Goal: Information Seeking & Learning: Learn about a topic

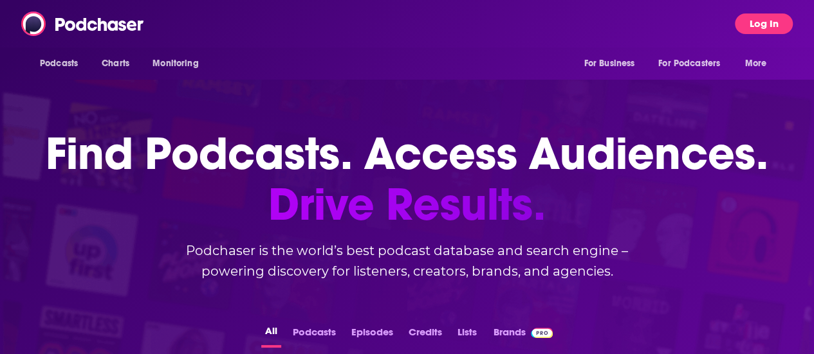
click at [767, 27] on button "Log In" at bounding box center [764, 24] width 58 height 21
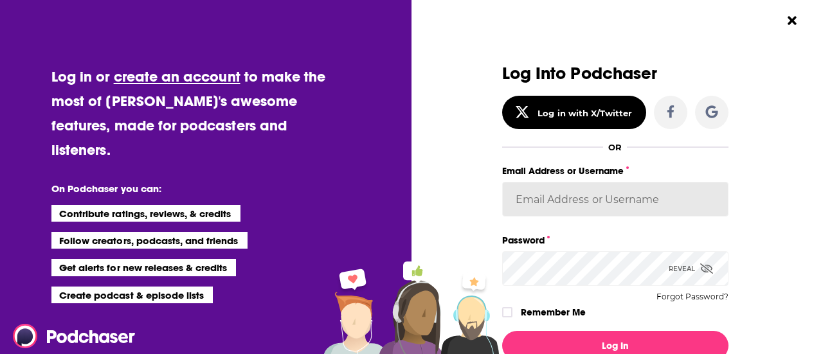
type input "ahusic2015"
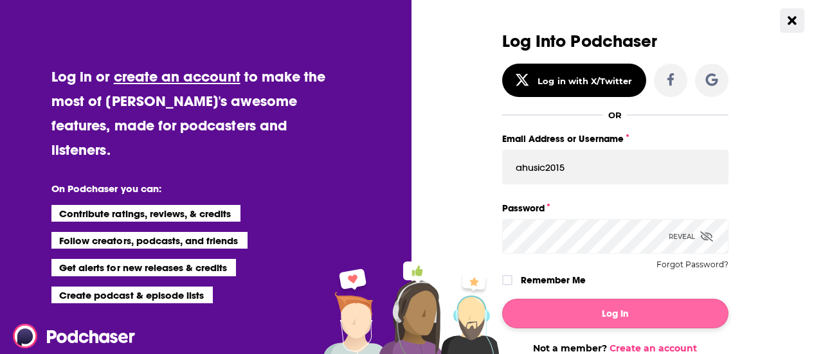
scroll to position [116, 0]
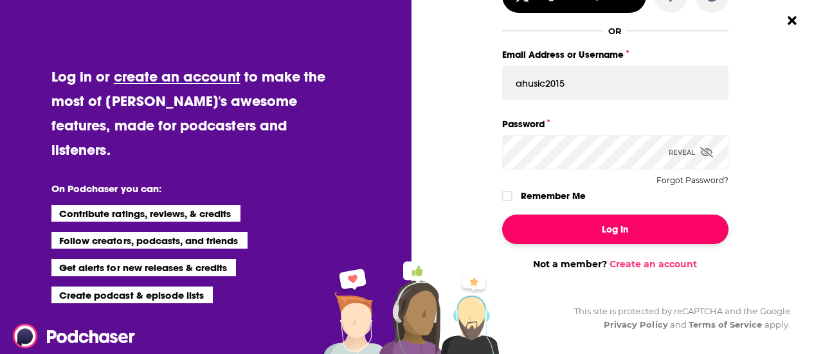
click at [619, 239] on button "Log In" at bounding box center [615, 230] width 226 height 30
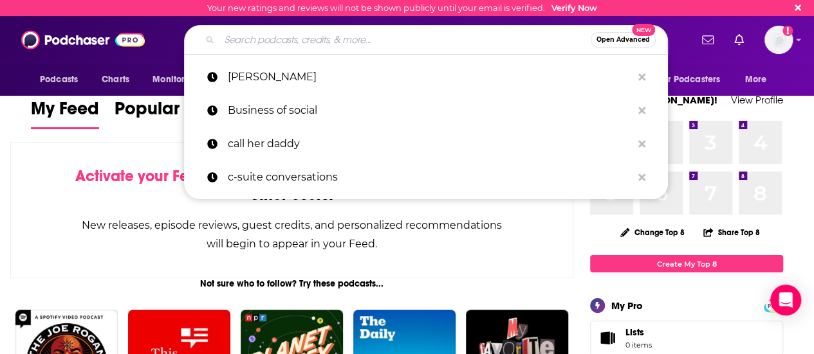
click at [372, 39] on input "Search podcasts, credits, & more..." at bounding box center [404, 40] width 371 height 21
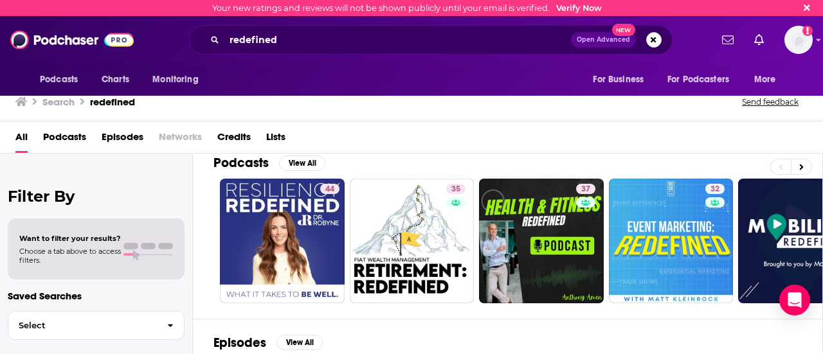
scroll to position [21, 0]
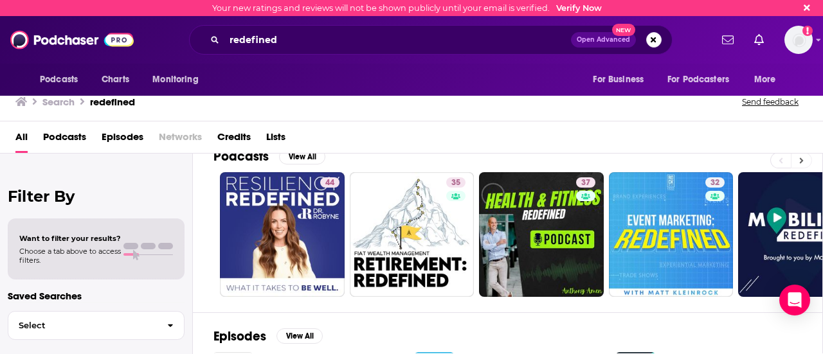
click at [800, 158] on icon at bounding box center [801, 160] width 5 height 9
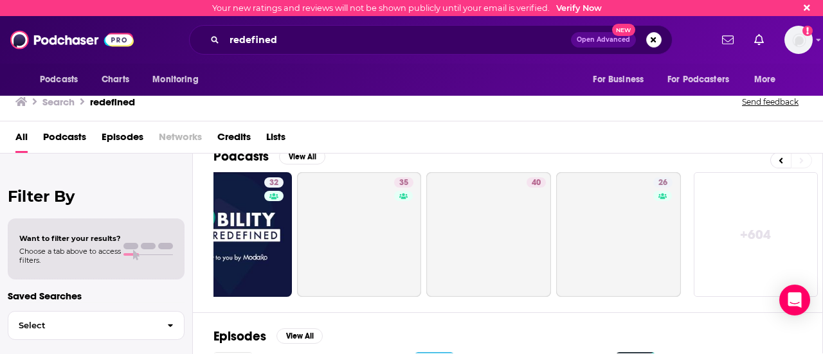
scroll to position [0, 571]
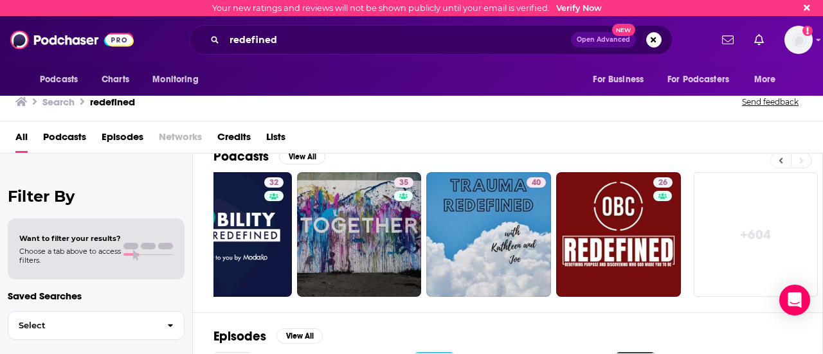
click at [780, 160] on icon at bounding box center [781, 160] width 5 height 9
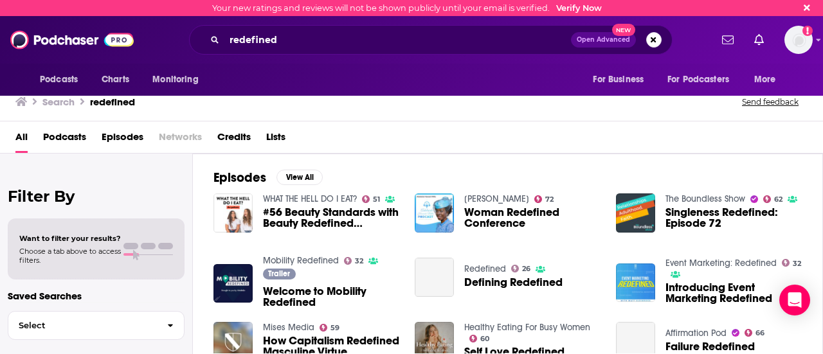
scroll to position [165, 0]
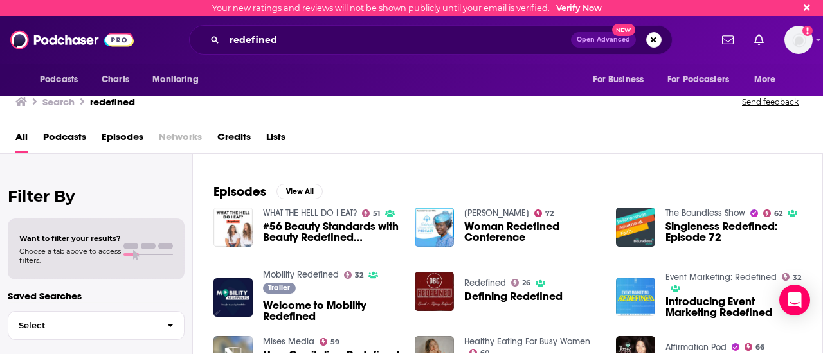
click at [338, 30] on div "redefined Open Advanced New" at bounding box center [431, 40] width 484 height 30
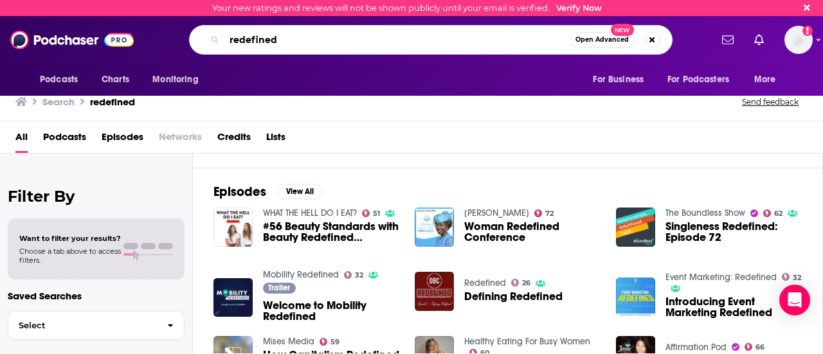
click at [333, 35] on input "redefined" at bounding box center [396, 40] width 345 height 21
type input "redefined with [PERSON_NAME] and [PERSON_NAME]"
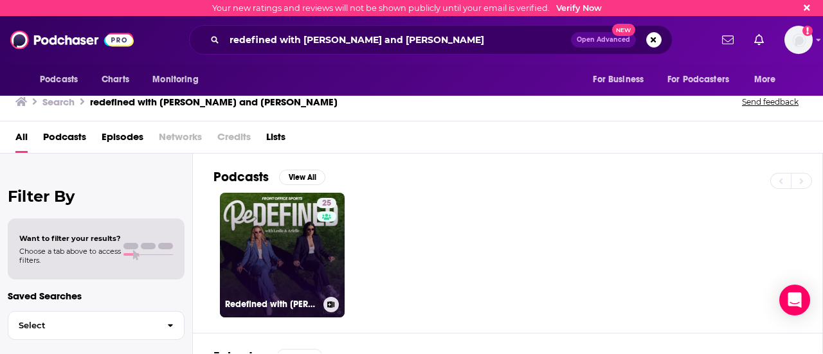
click at [300, 217] on link "25 Redefined with [PERSON_NAME] and [PERSON_NAME]" at bounding box center [282, 255] width 125 height 125
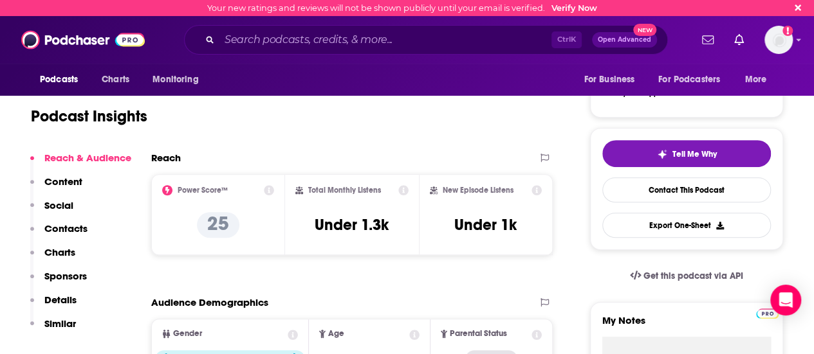
scroll to position [220, 0]
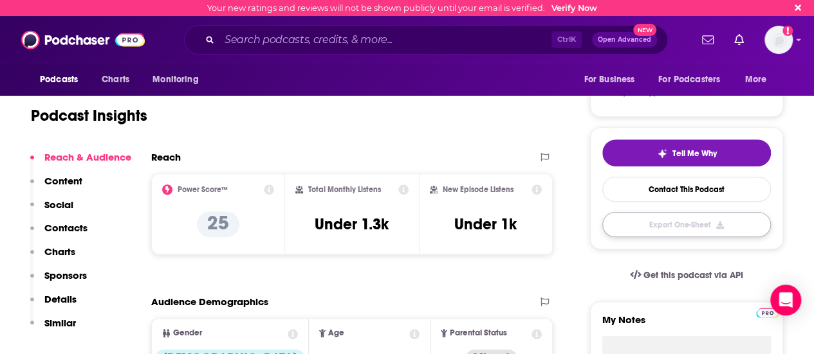
click at [717, 221] on button "Export One-Sheet" at bounding box center [686, 224] width 169 height 25
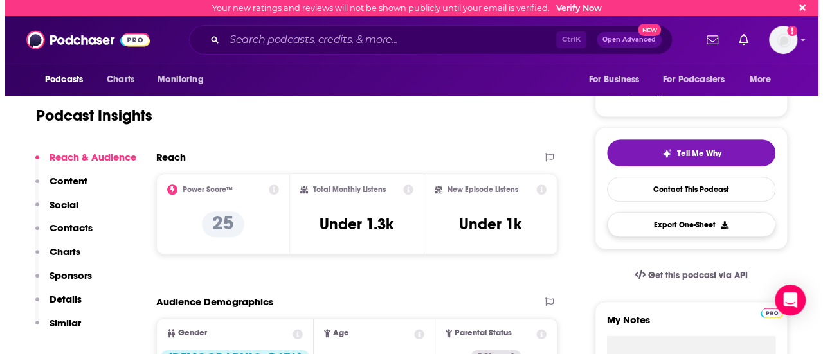
scroll to position [0, 0]
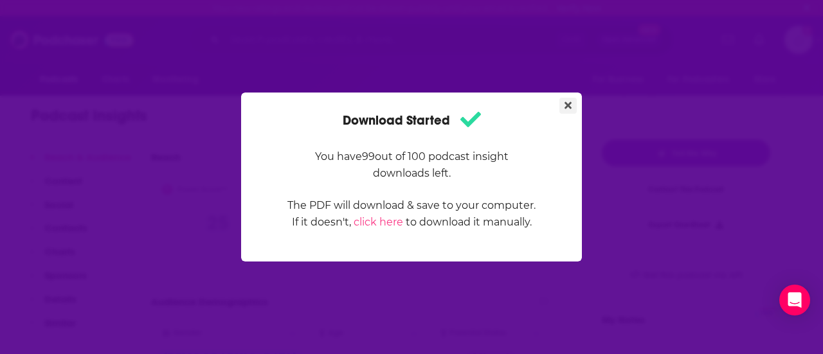
click at [567, 105] on icon "Close" at bounding box center [568, 105] width 7 height 7
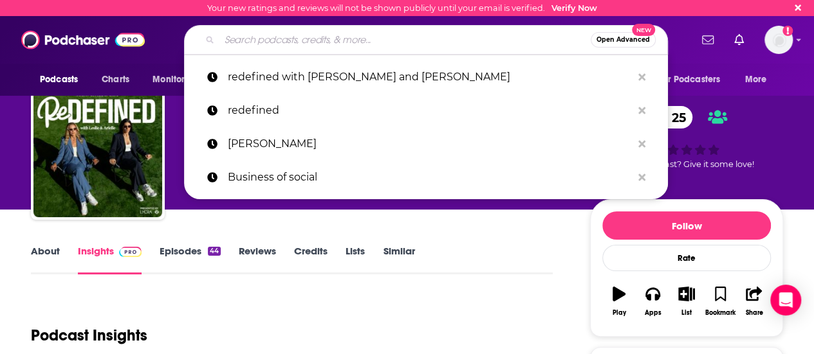
click at [360, 37] on input "Search podcasts, credits, & more..." at bounding box center [404, 40] width 371 height 21
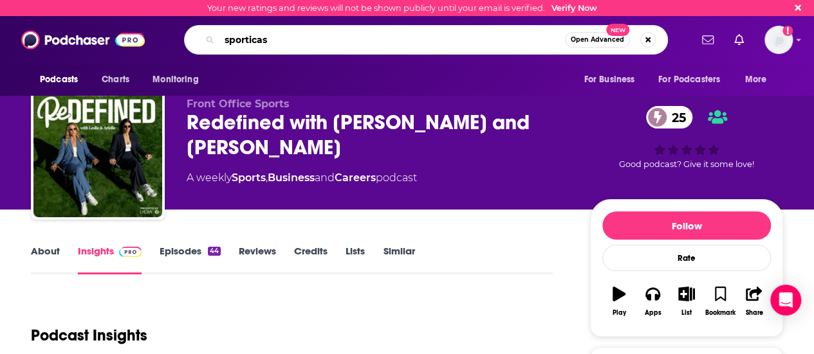
type input "sporticast"
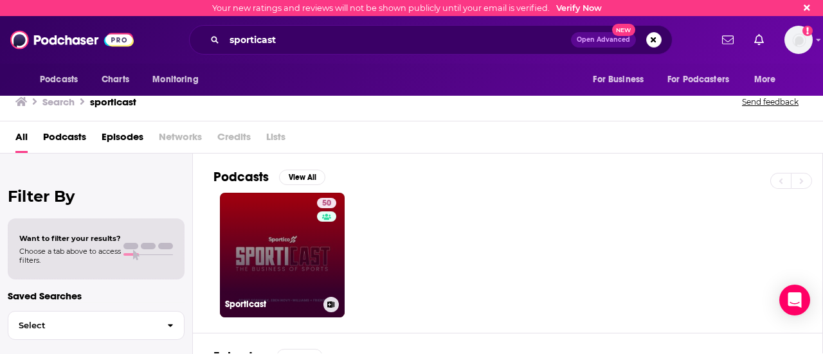
click at [295, 236] on link "50 Sporticast" at bounding box center [282, 255] width 125 height 125
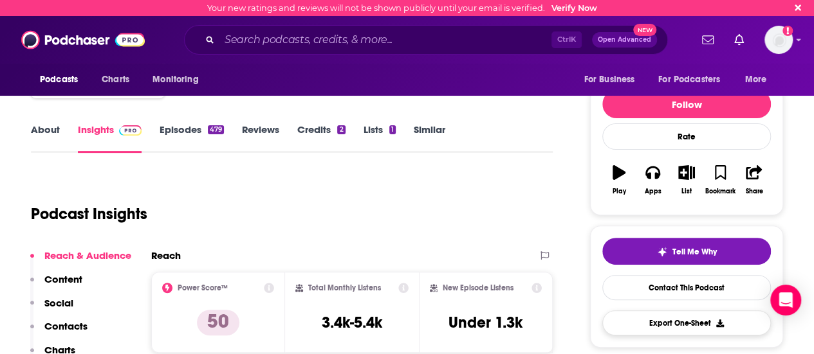
scroll to position [122, 0]
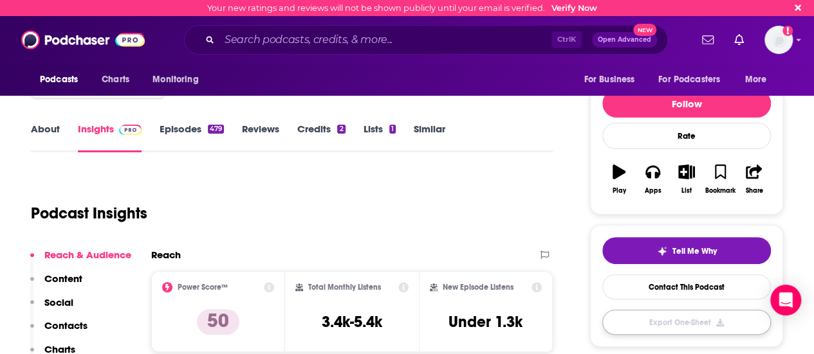
click at [656, 329] on button "Export One-Sheet" at bounding box center [686, 322] width 169 height 25
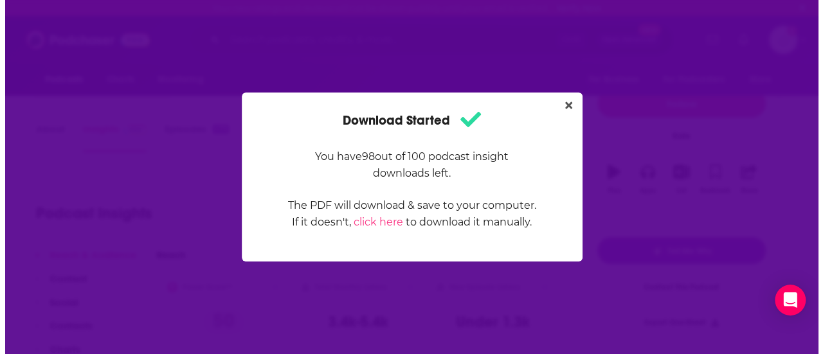
scroll to position [0, 0]
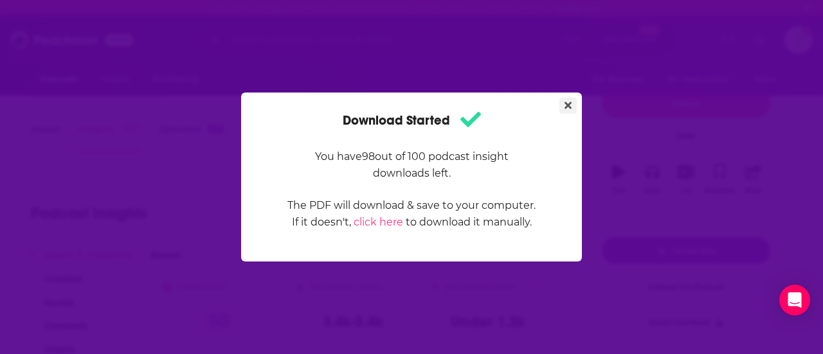
click at [569, 106] on icon "Close" at bounding box center [568, 105] width 7 height 7
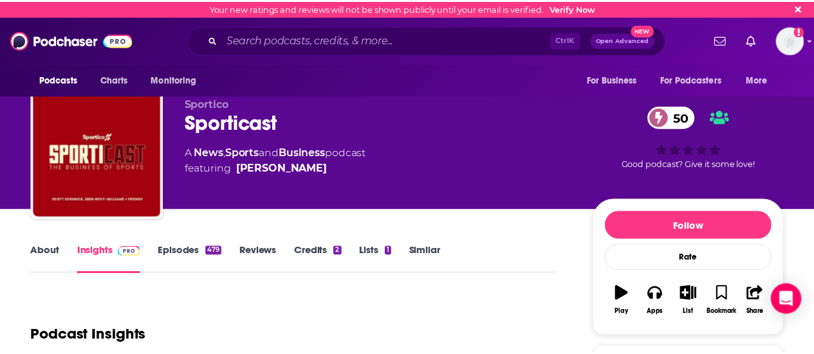
scroll to position [122, 0]
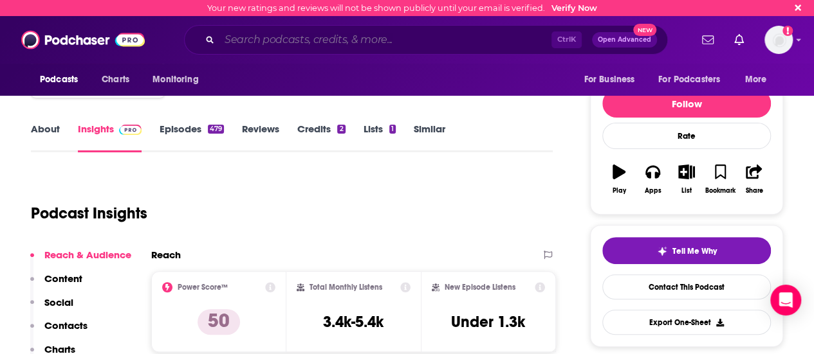
click at [356, 41] on input "Search podcasts, credits, & more..." at bounding box center [385, 40] width 332 height 21
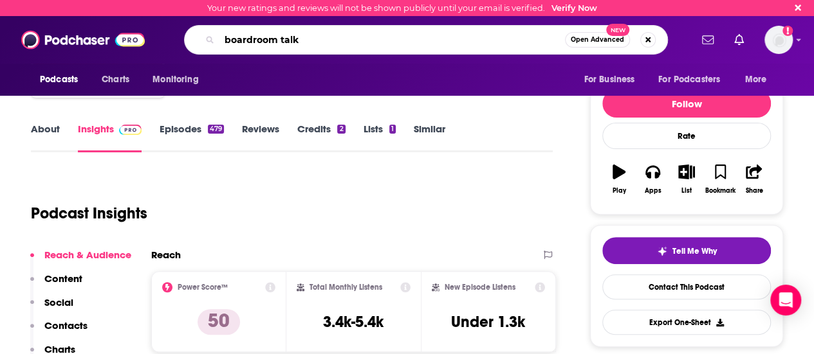
type input "boardroom talks"
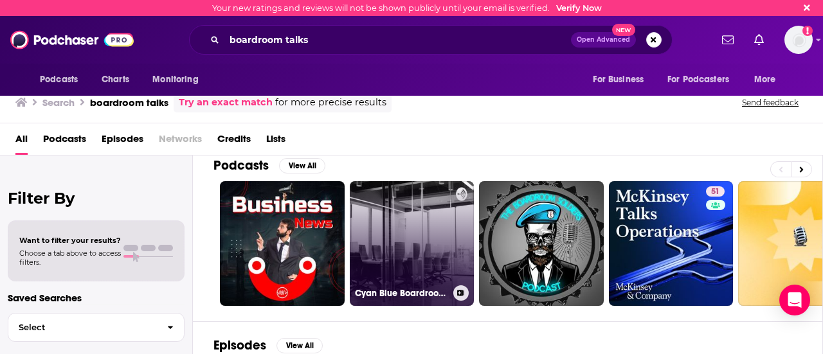
scroll to position [12, 0]
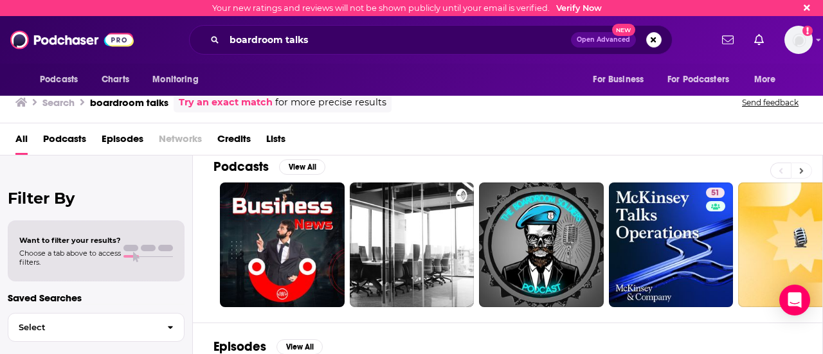
click at [803, 170] on icon at bounding box center [802, 171] width 4 height 6
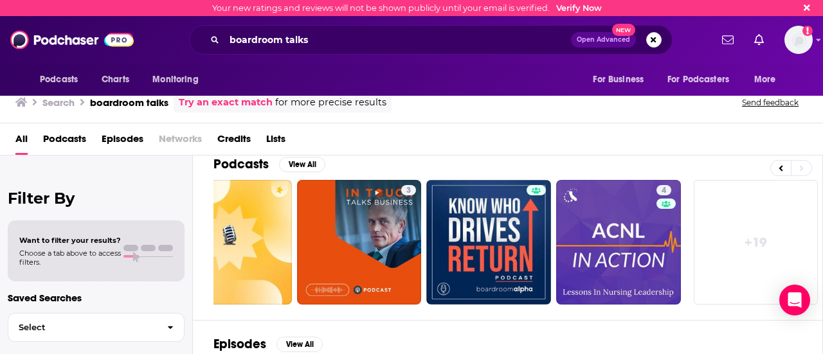
scroll to position [0, 0]
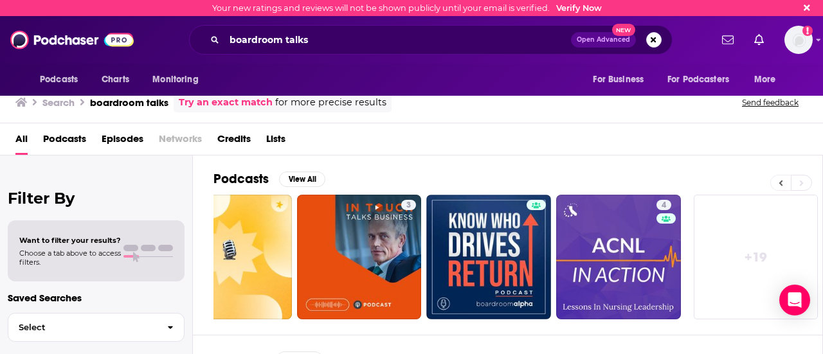
click at [783, 181] on icon at bounding box center [781, 183] width 5 height 9
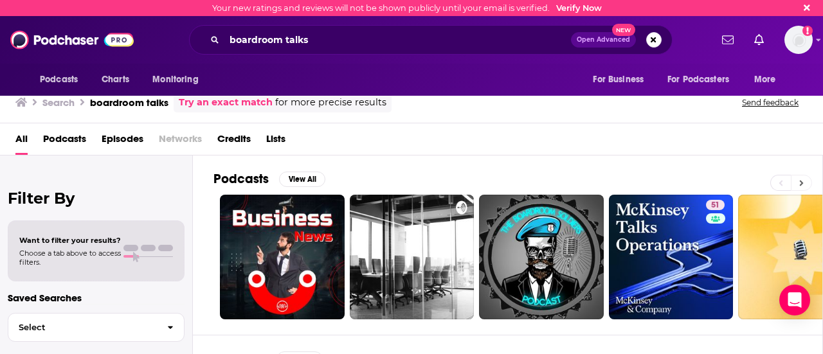
click at [800, 181] on icon at bounding box center [801, 183] width 5 height 9
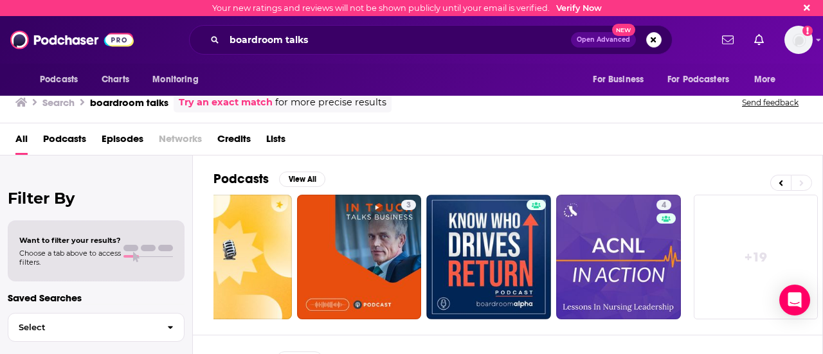
click at [758, 269] on link "+ 19" at bounding box center [756, 257] width 125 height 125
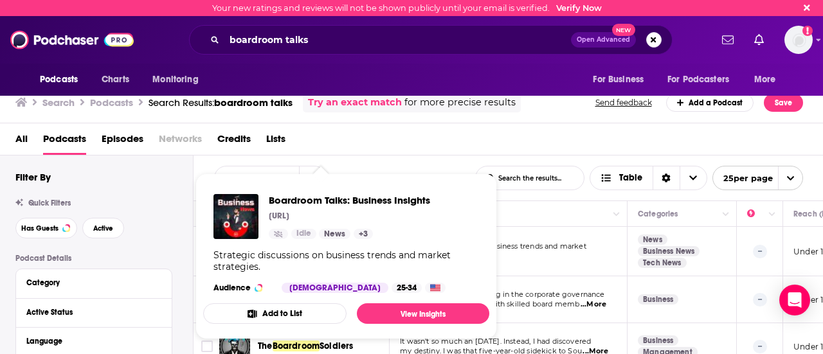
click at [360, 244] on div "Boardroom Talks: Business Insights [URL] Idle News + 3 Strategic discussions on…" at bounding box center [346, 244] width 286 height 120
click at [363, 199] on span "Boardroom Talks: Business Insights" at bounding box center [349, 200] width 161 height 12
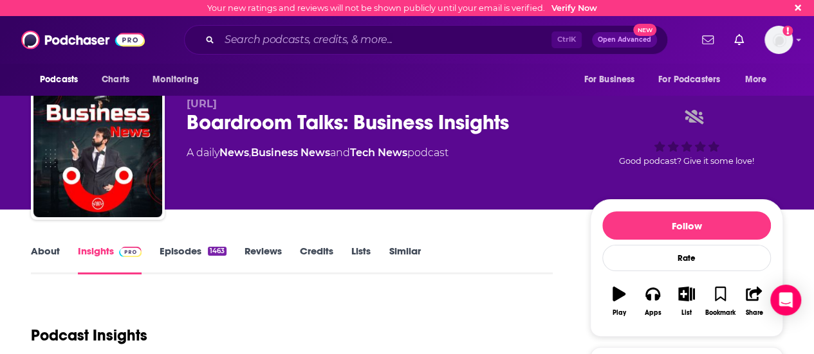
click at [185, 252] on link "Episodes 1463" at bounding box center [193, 260] width 67 height 30
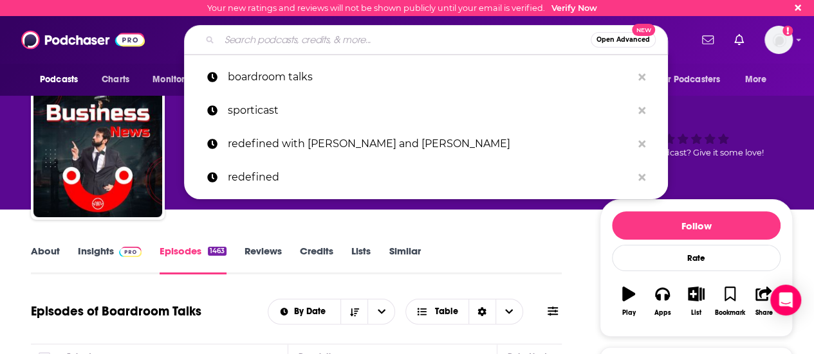
click at [379, 38] on input "Search podcasts, credits, & more..." at bounding box center [404, 40] width 371 height 21
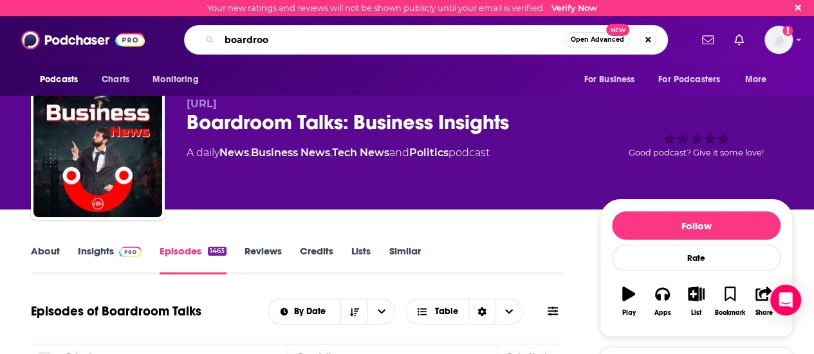
type input "boardroom"
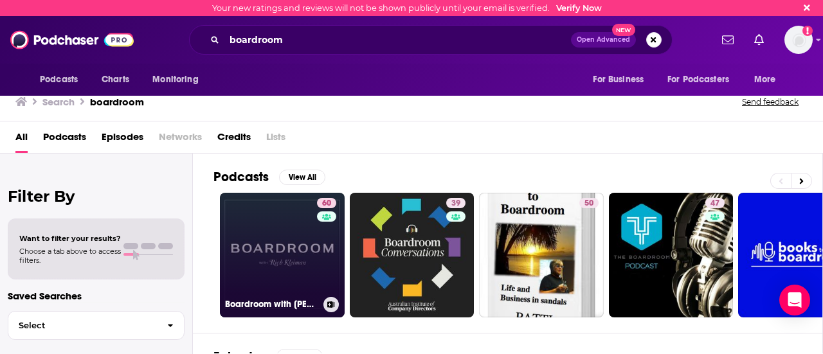
click at [318, 248] on div "60" at bounding box center [328, 247] width 23 height 99
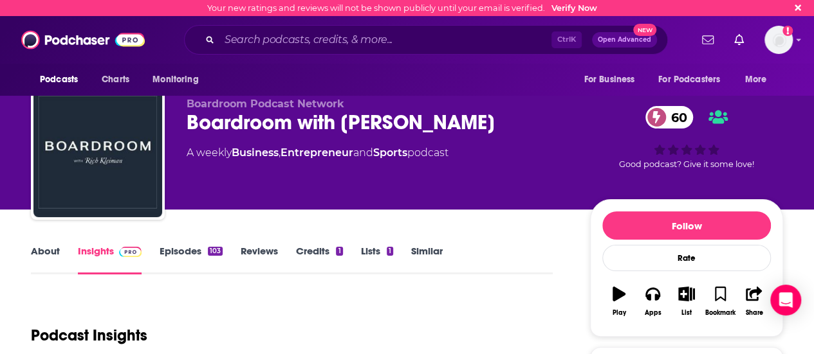
scroll to position [106, 0]
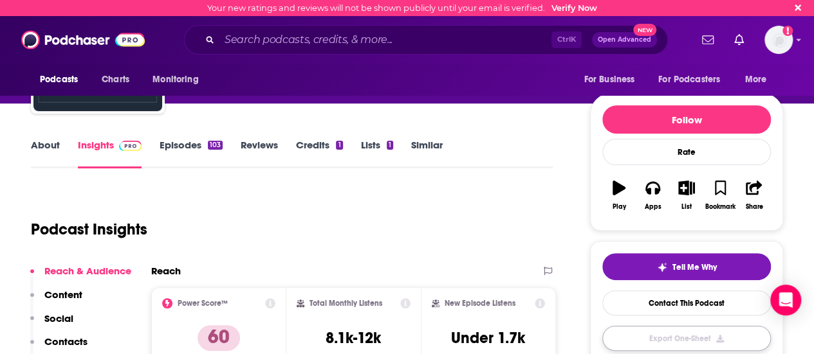
click at [713, 327] on button "Export One-Sheet" at bounding box center [686, 338] width 169 height 25
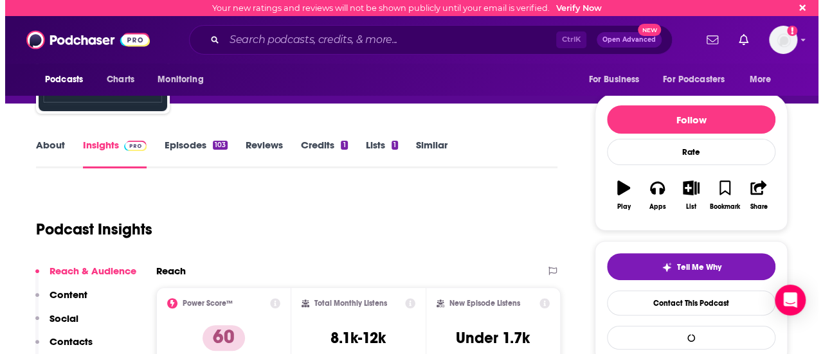
scroll to position [0, 0]
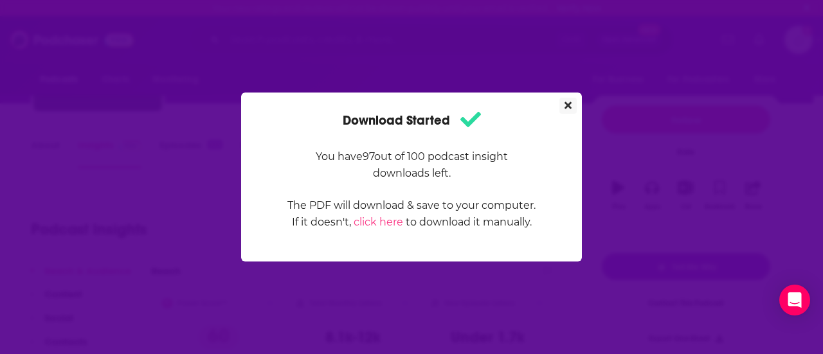
click at [564, 105] on button "Close" at bounding box center [568, 106] width 17 height 16
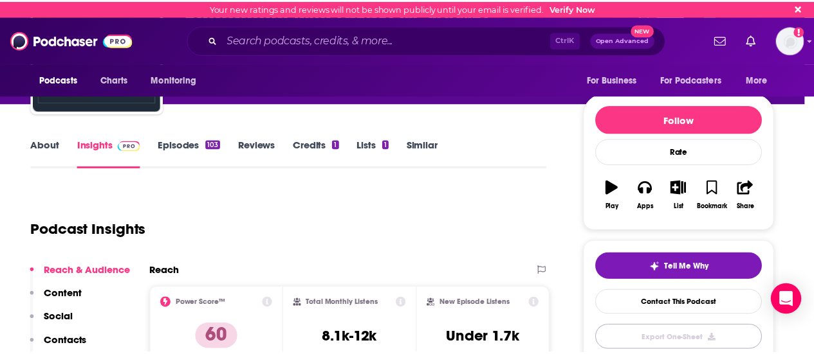
scroll to position [106, 0]
